Goal: Task Accomplishment & Management: Use online tool/utility

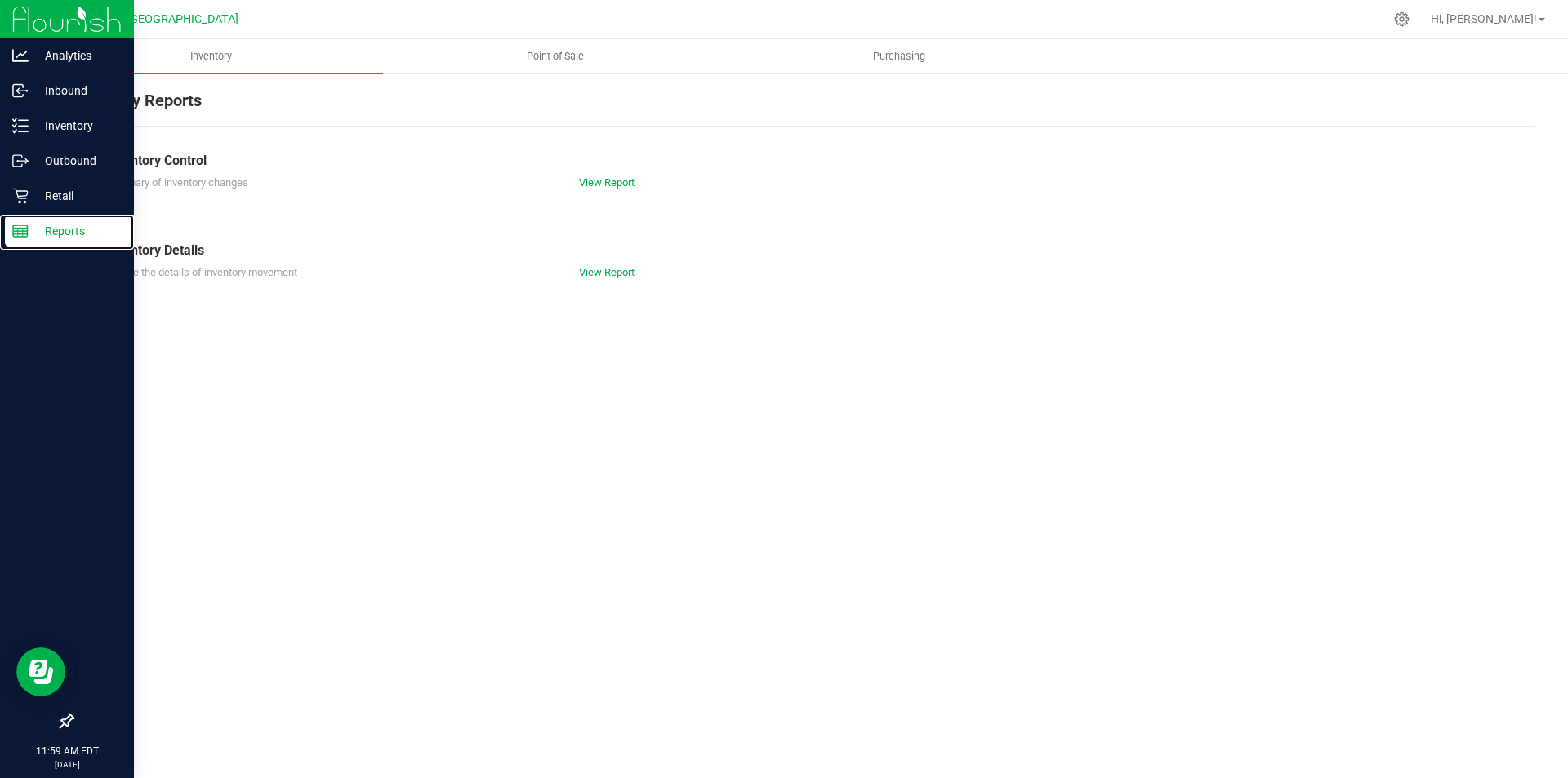
drag, startPoint x: 80, startPoint y: 232, endPoint x: 88, endPoint y: 255, distance: 24.4
click at [81, 232] on p "Reports" at bounding box center [78, 231] width 98 height 19
drag, startPoint x: 19, startPoint y: 233, endPoint x: 117, endPoint y: 277, distance: 107.4
click at [19, 233] on icon at bounding box center [19, 231] width 16 height 16
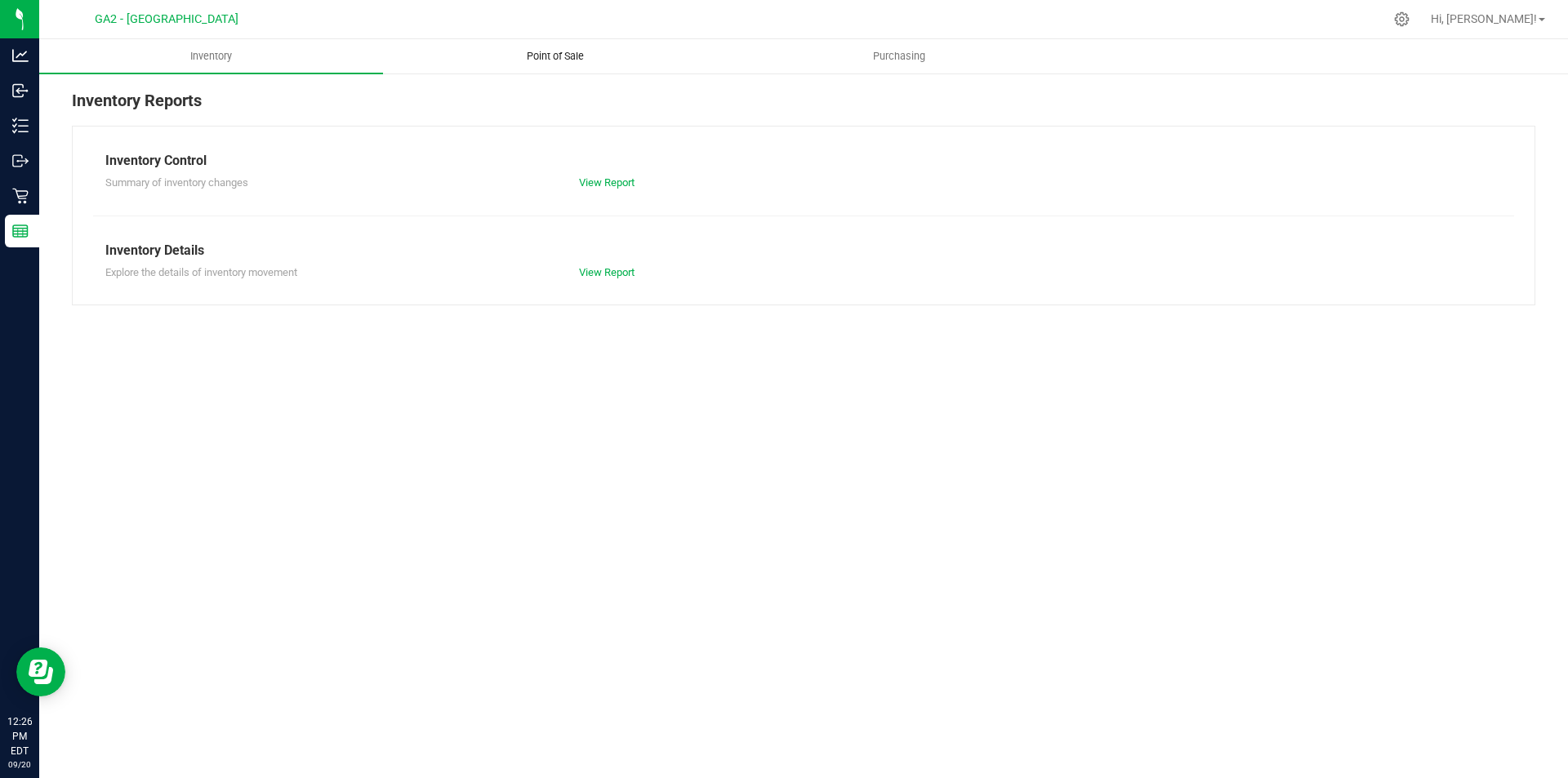
click at [547, 52] on span "Point of Sale" at bounding box center [556, 56] width 102 height 14
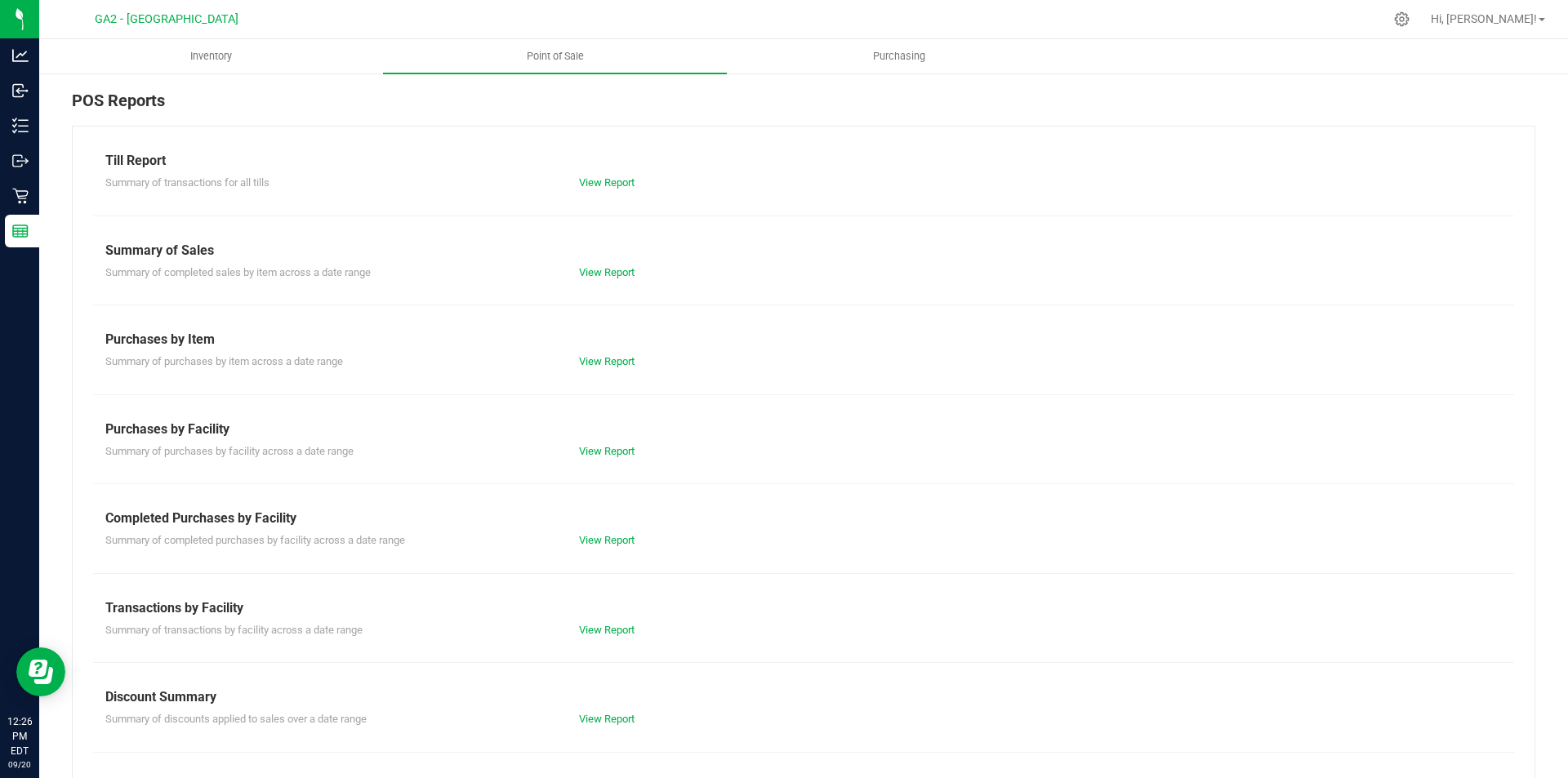
click at [629, 260] on div "Summary of completed sales by item across a date range View Report" at bounding box center [804, 271] width 1422 height 20
click at [613, 268] on link "View Report" at bounding box center [607, 272] width 56 height 12
